Goal: Task Accomplishment & Management: Manage account settings

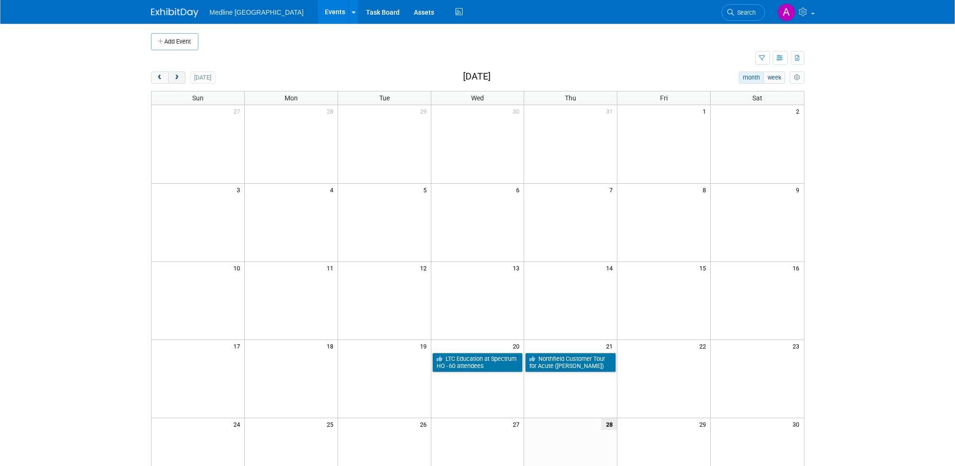
click at [178, 77] on span "next" at bounding box center [176, 78] width 7 height 6
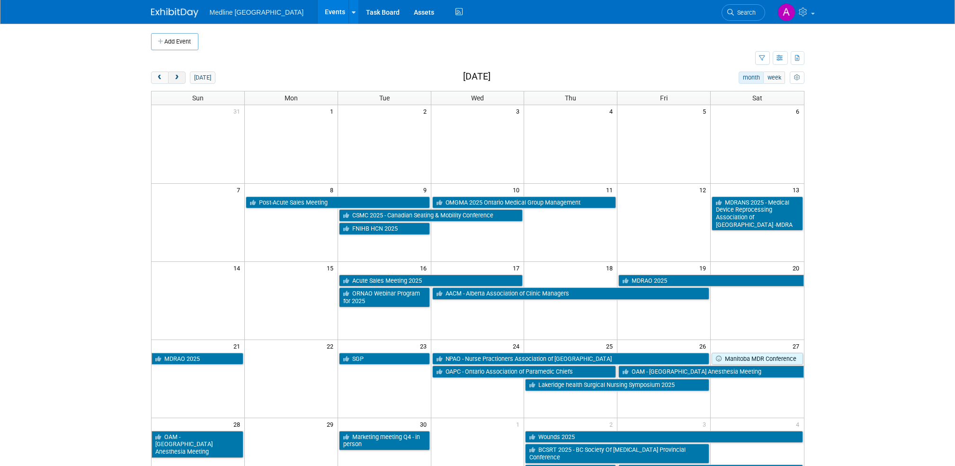
click at [178, 77] on span "next" at bounding box center [176, 78] width 7 height 6
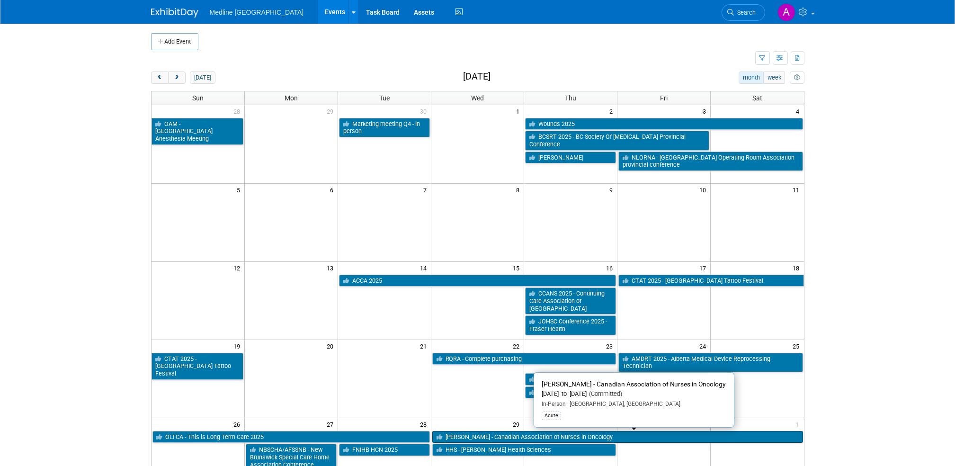
click at [525, 437] on link "[PERSON_NAME] - Canadian Association of Nurses in Oncology" at bounding box center [617, 437] width 371 height 12
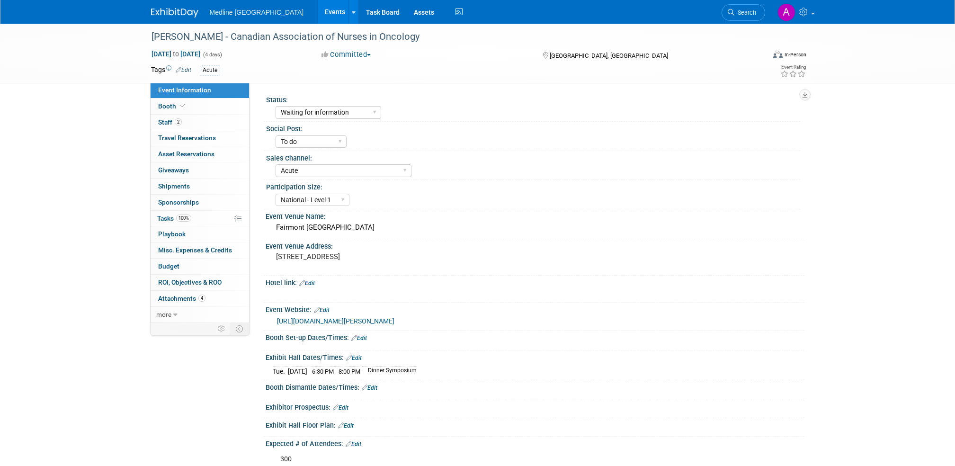
select select "Waiting for information"
select select "To do"
select select "Acute"
select select "National - Level 1"
